Goal: Task Accomplishment & Management: Manage account settings

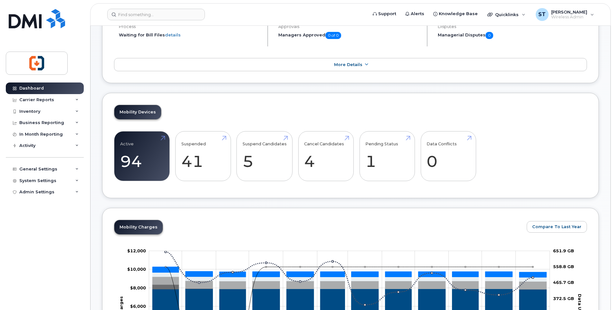
scroll to position [97, 0]
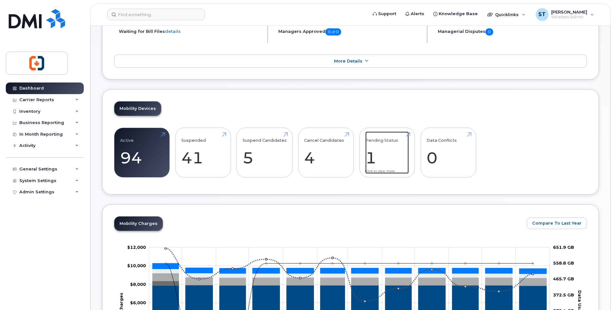
click at [405, 134] on link "Pending Status 1" at bounding box center [386, 152] width 43 height 42
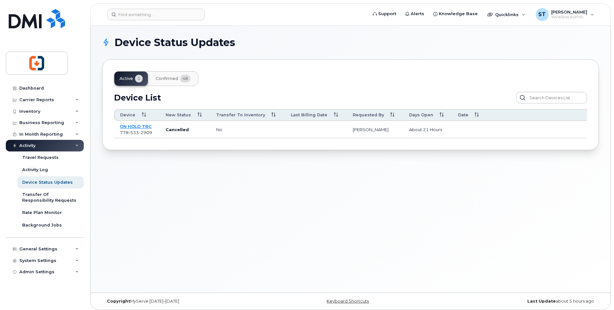
click at [185, 78] on span "48" at bounding box center [185, 79] width 10 height 8
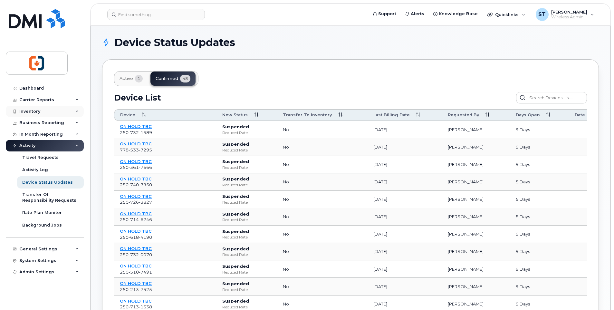
click at [34, 111] on div "Inventory" at bounding box center [29, 111] width 21 height 5
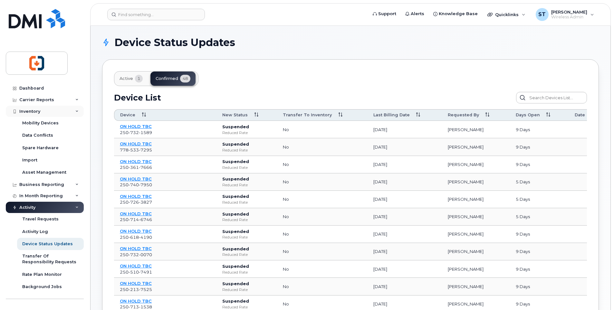
click at [33, 112] on div "Inventory" at bounding box center [29, 111] width 21 height 5
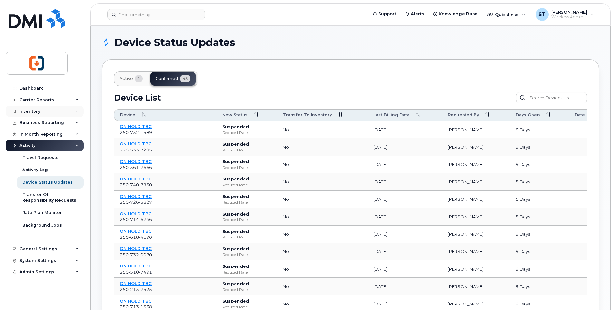
click at [37, 114] on div "Inventory" at bounding box center [45, 112] width 78 height 12
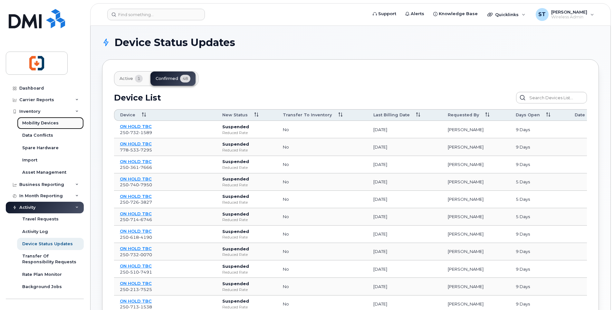
click at [36, 124] on div "Mobility Devices" at bounding box center [40, 123] width 36 height 6
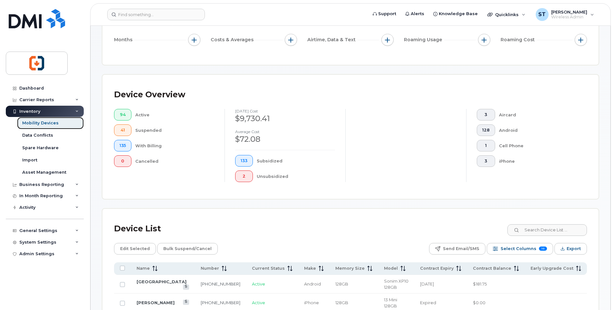
scroll to position [32, 0]
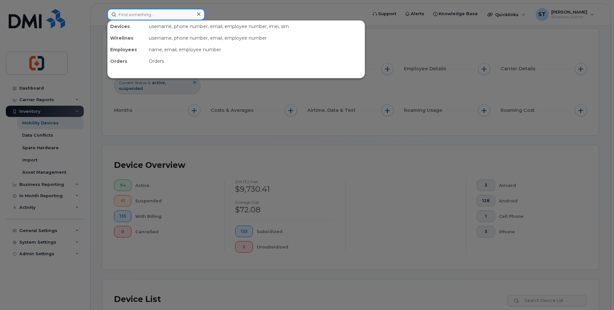
click at [154, 13] on input at bounding box center [156, 15] width 98 height 12
paste input "2502132689"
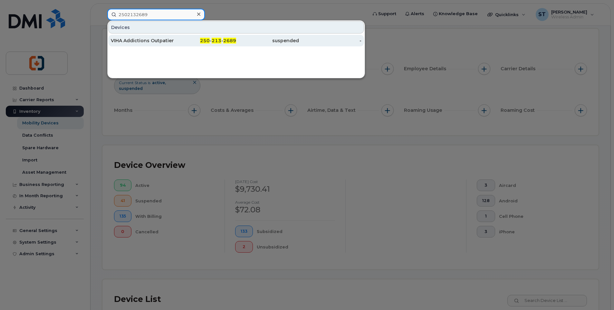
type input "2502132689"
click at [179, 41] on div "250 - 213 - 2689" at bounding box center [205, 40] width 63 height 6
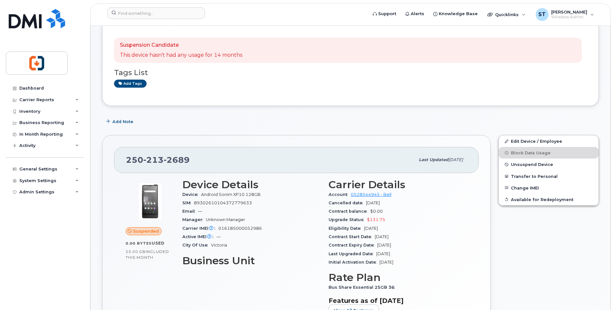
scroll to position [64, 0]
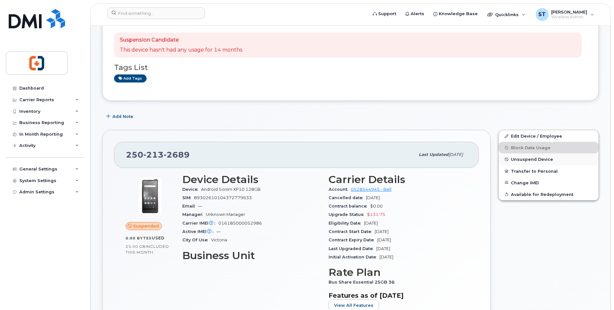
click at [522, 159] on span "Unsuspend Device" at bounding box center [532, 159] width 42 height 5
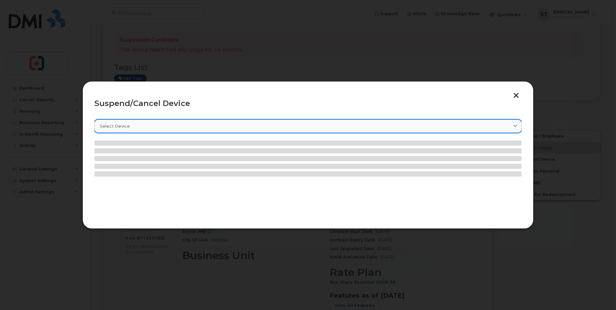
click at [211, 123] on div "Select device" at bounding box center [308, 126] width 416 height 6
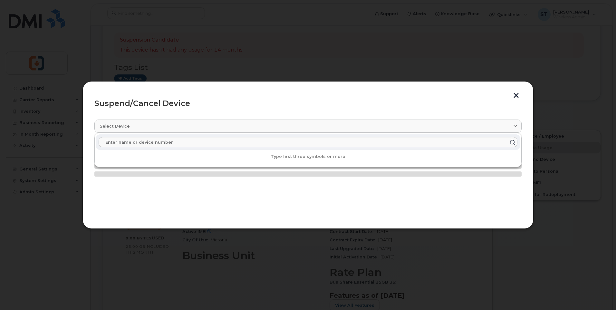
click at [515, 95] on button "button" at bounding box center [516, 96] width 10 height 7
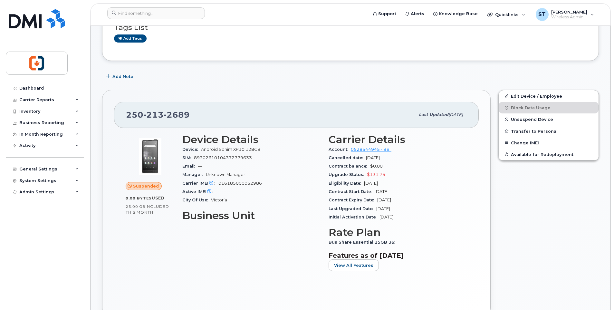
scroll to position [129, 0]
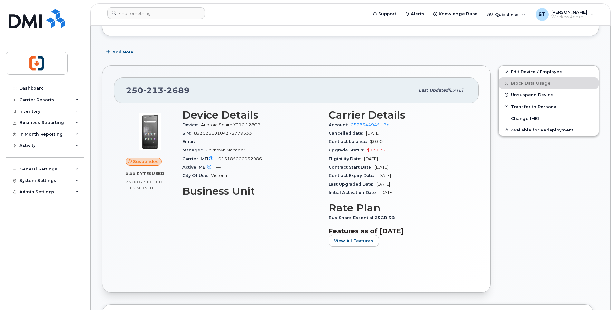
click at [467, 183] on div "Carrier Details Account 0528544945 - Bell Cancelled date Sep 10, 2025 Contract …" at bounding box center [398, 180] width 146 height 150
click at [528, 96] on span "Unsuspend Device" at bounding box center [532, 94] width 42 height 5
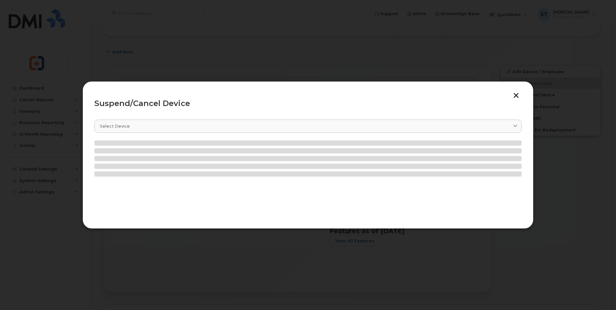
click at [515, 96] on button "button" at bounding box center [516, 96] width 10 height 7
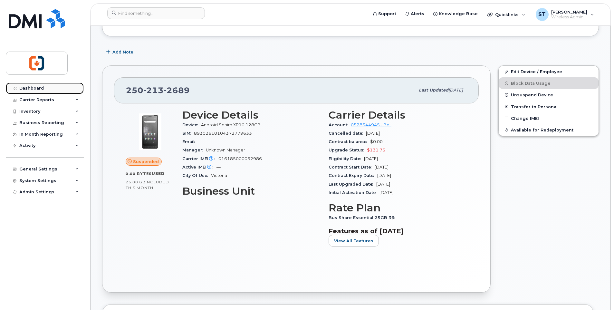
click at [24, 88] on div "Dashboard" at bounding box center [31, 88] width 24 height 5
click at [29, 90] on div "Dashboard" at bounding box center [31, 88] width 24 height 5
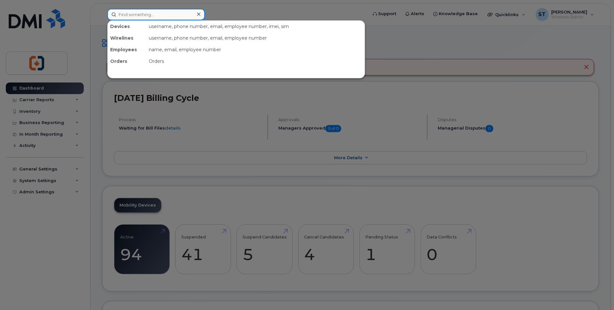
click at [153, 16] on input at bounding box center [156, 15] width 98 height 12
paste input "2502132689"
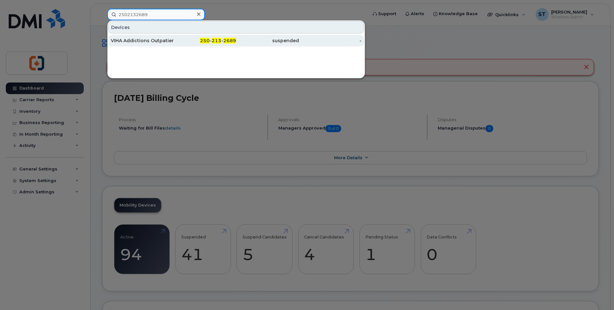
type input "2502132689"
click at [184, 41] on div "250 - 213 - 2689" at bounding box center [205, 40] width 63 height 6
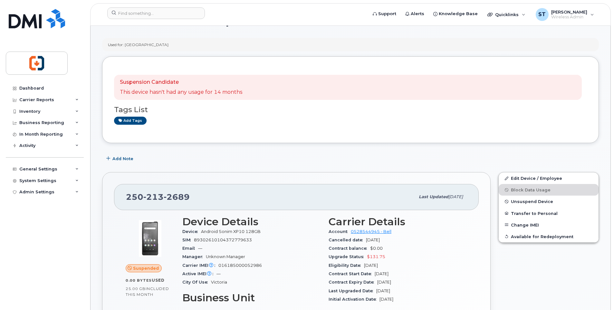
scroll to position [64, 0]
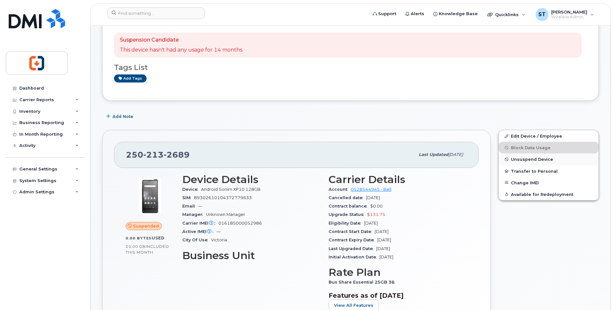
click at [521, 159] on span "Unsuspend Device" at bounding box center [532, 159] width 42 height 5
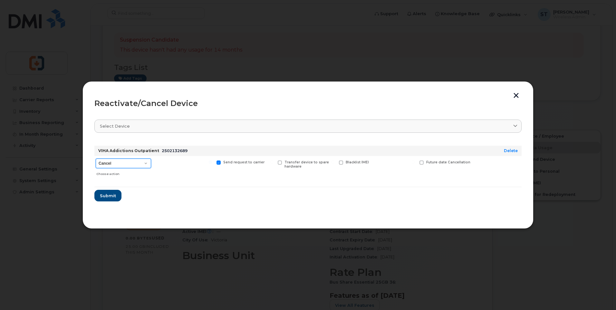
click at [117, 165] on select "Cancel Suspend - Extend Suspension Reactivate" at bounding box center [123, 163] width 55 height 10
select select "[object Object]"
click at [96, 158] on select "Cancel Suspend - Extend Suspension Reactivate" at bounding box center [123, 163] width 55 height 10
click at [106, 196] on span "Submit" at bounding box center [107, 196] width 16 height 6
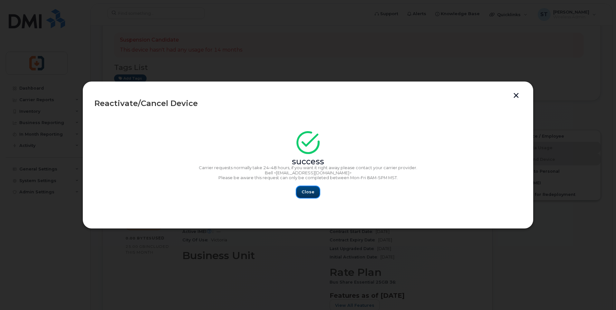
click at [310, 193] on span "Close" at bounding box center [307, 192] width 13 height 6
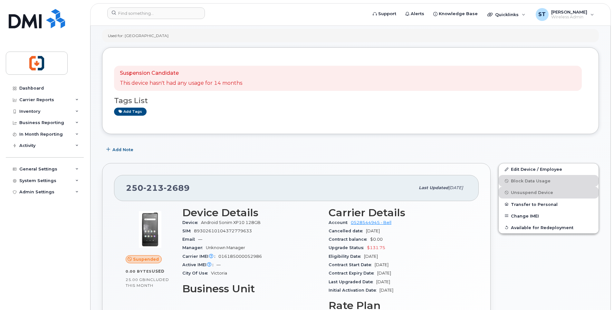
scroll to position [0, 0]
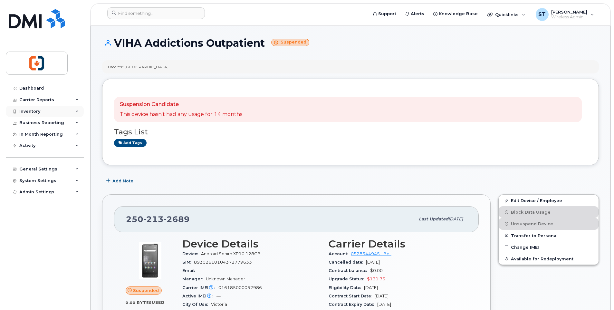
click at [36, 110] on div "Inventory" at bounding box center [29, 111] width 21 height 5
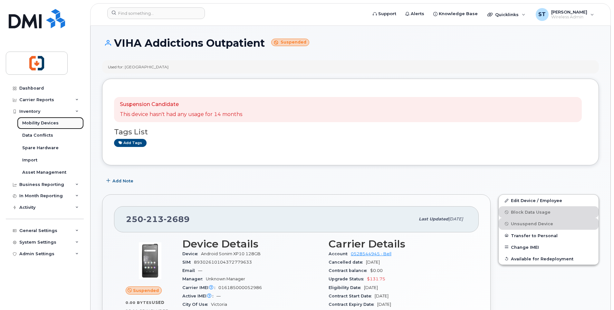
click at [33, 124] on div "Mobility Devices" at bounding box center [40, 123] width 36 height 6
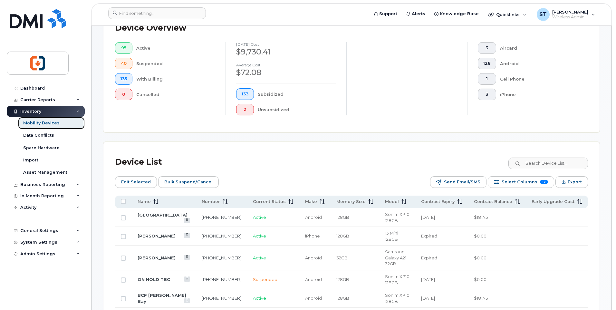
scroll to position [225, 0]
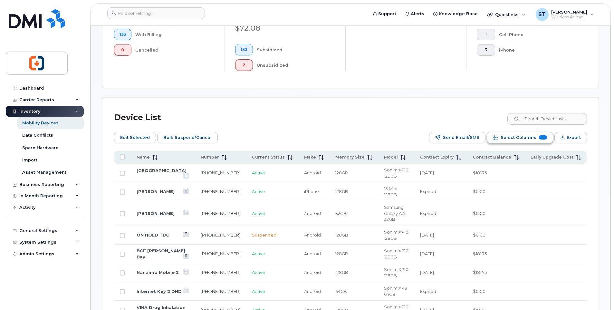
click at [514, 138] on span "Select Columns" at bounding box center [518, 138] width 36 height 10
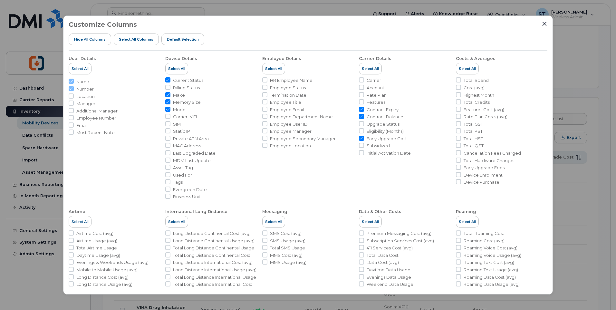
click at [170, 102] on input "Memory Size" at bounding box center [167, 101] width 5 height 5
checkbox input "false"
click at [168, 109] on input "Model" at bounding box center [167, 109] width 5 height 5
checkbox input "false"
click at [168, 93] on input "Make" at bounding box center [167, 94] width 5 height 5
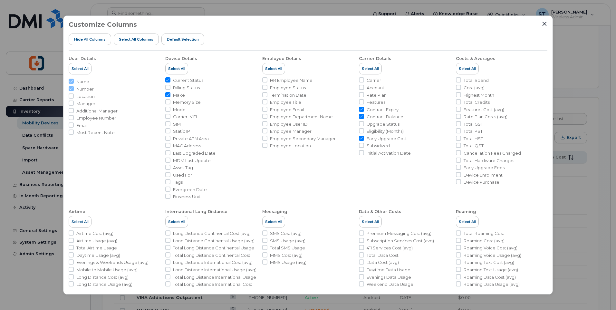
checkbox input "false"
click at [545, 24] on icon "Close" at bounding box center [544, 23] width 5 height 5
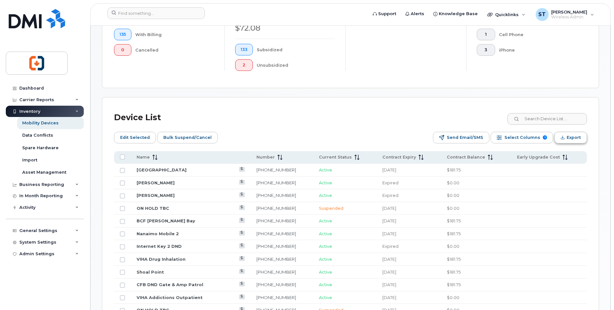
click at [571, 136] on span "Export" at bounding box center [573, 138] width 14 height 10
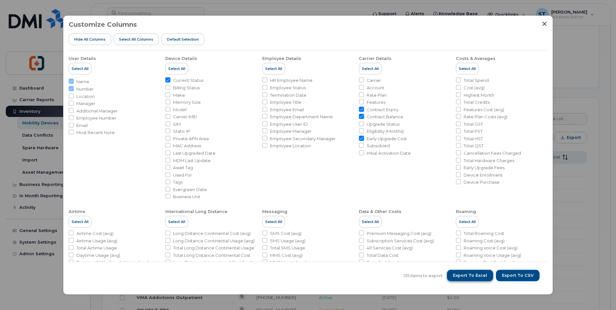
click at [478, 276] on span "Export to Excel" at bounding box center [470, 275] width 34 height 6
click at [514, 276] on span "Export to CSV" at bounding box center [518, 275] width 32 height 6
click at [606, 232] on div "Customize Columns Hide All Columns Select all Columns Default Selection User De…" at bounding box center [308, 155] width 616 height 310
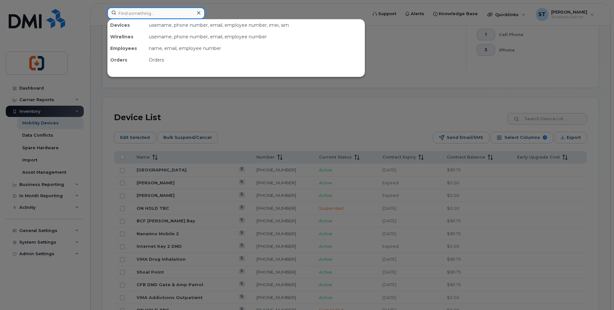
click at [139, 16] on input at bounding box center [156, 13] width 98 height 12
paste input "8673330739"
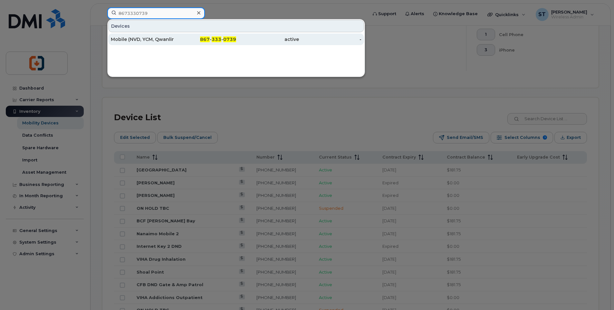
type input "8673330739"
click at [172, 39] on div "Mobile (NVD, YCM, Qwanlin)" at bounding box center [142, 39] width 63 height 6
